Goal: Communication & Community: Share content

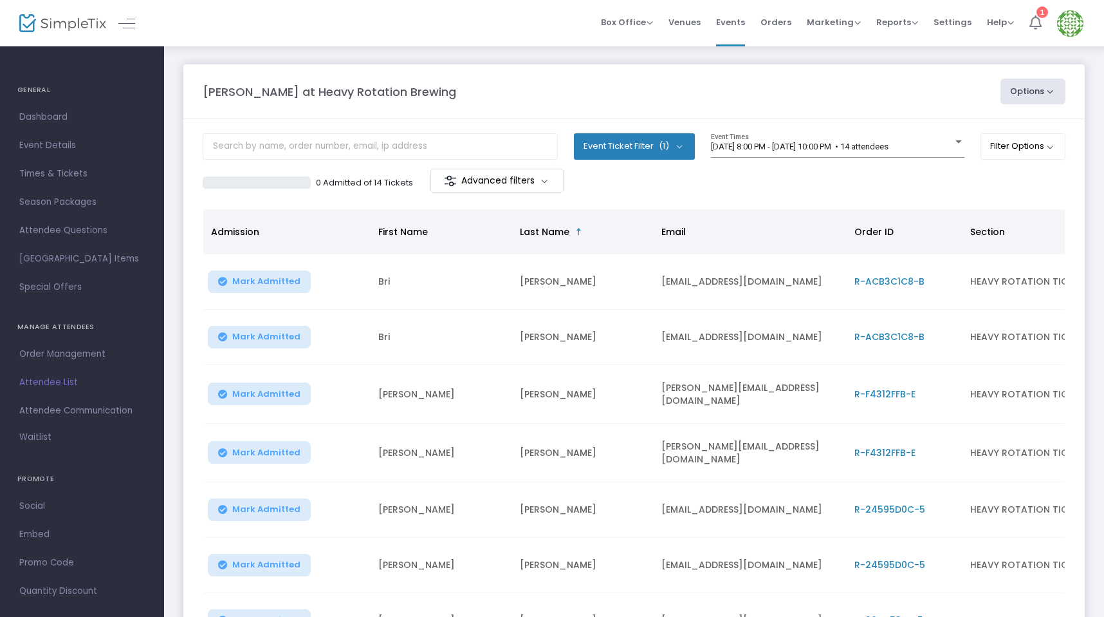
click at [1037, 21] on icon at bounding box center [1036, 22] width 12 height 14
click at [48, 409] on span "Attendee Communication" at bounding box center [82, 410] width 126 height 17
